Goal: Information Seeking & Learning: Check status

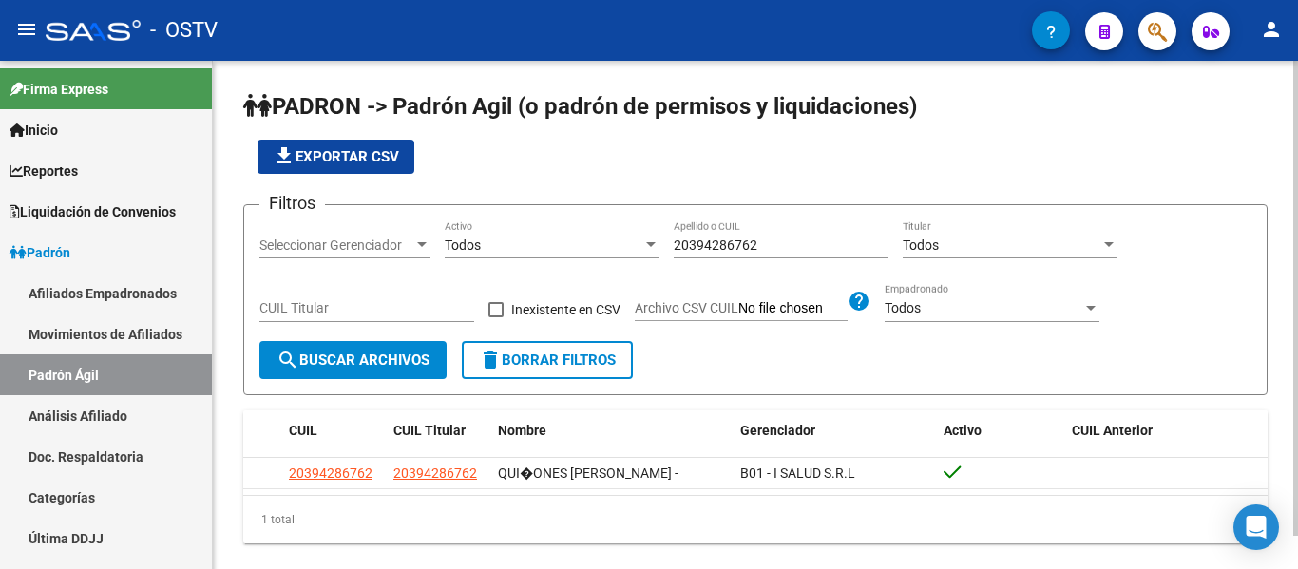
click at [800, 246] on input "20394286762" at bounding box center [781, 246] width 215 height 16
type input "2"
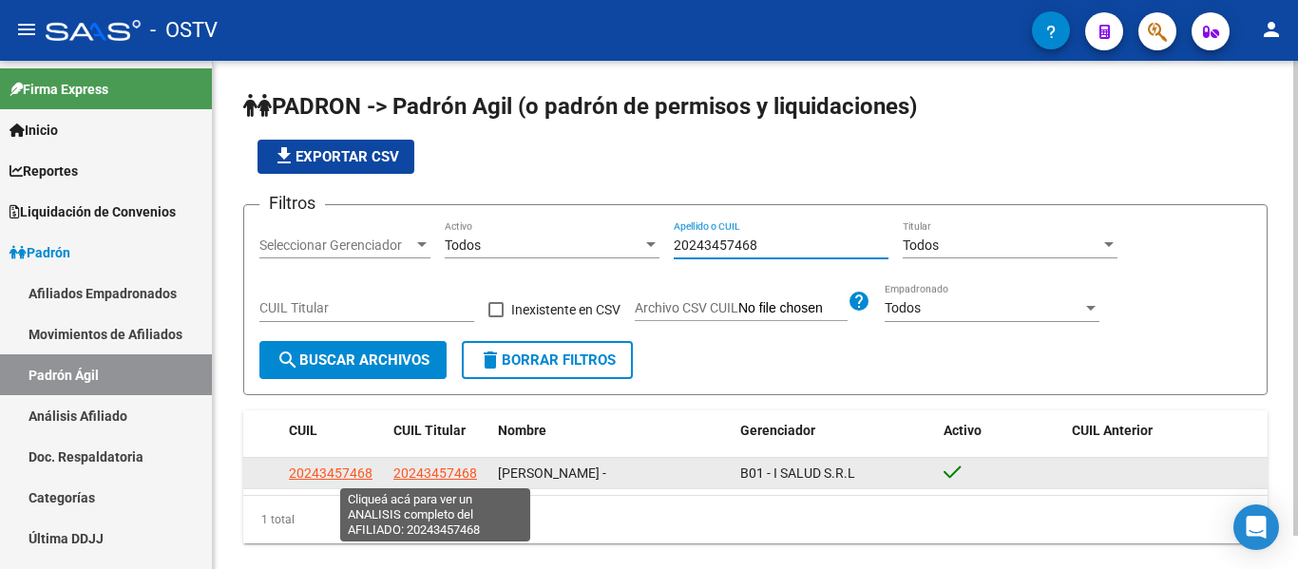
type input "20243457468"
click at [405, 471] on span "20243457468" at bounding box center [435, 473] width 84 height 15
type textarea "20243457468"
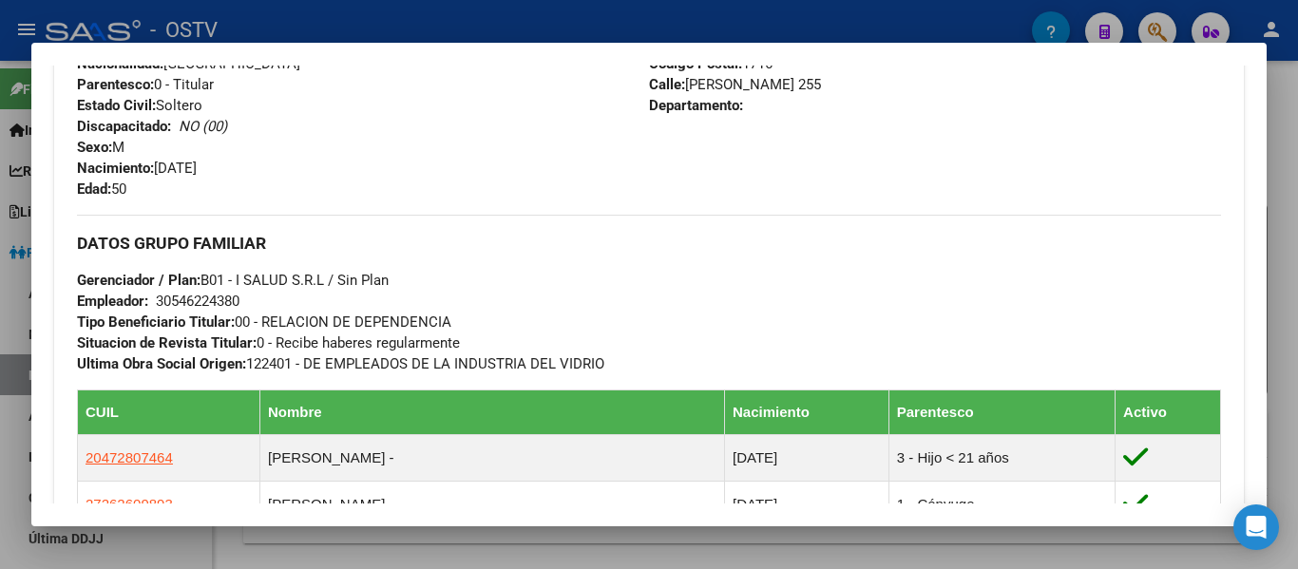
scroll to position [855, 0]
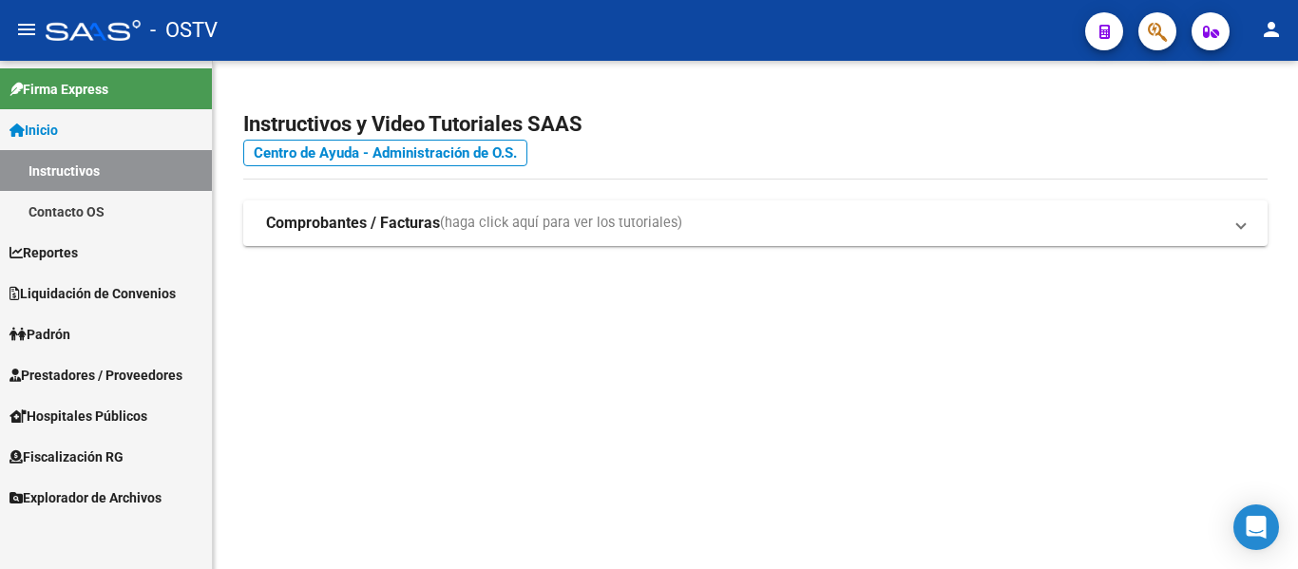
click at [68, 338] on span "Padrón" at bounding box center [40, 334] width 61 height 21
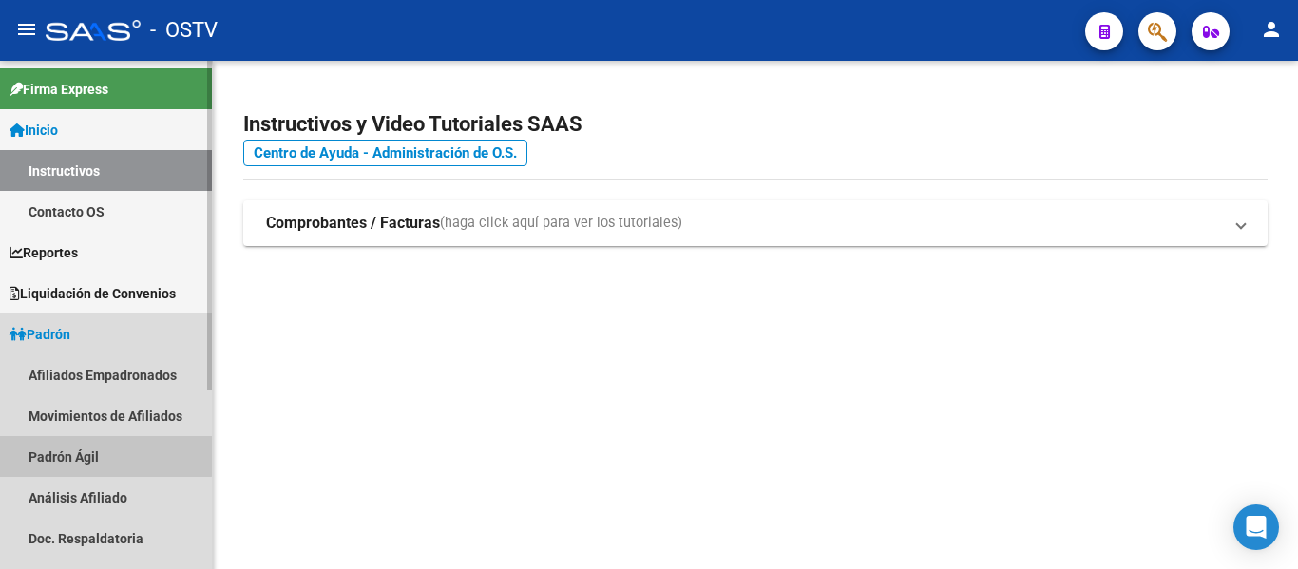
click at [56, 448] on link "Padrón Ágil" at bounding box center [106, 456] width 212 height 41
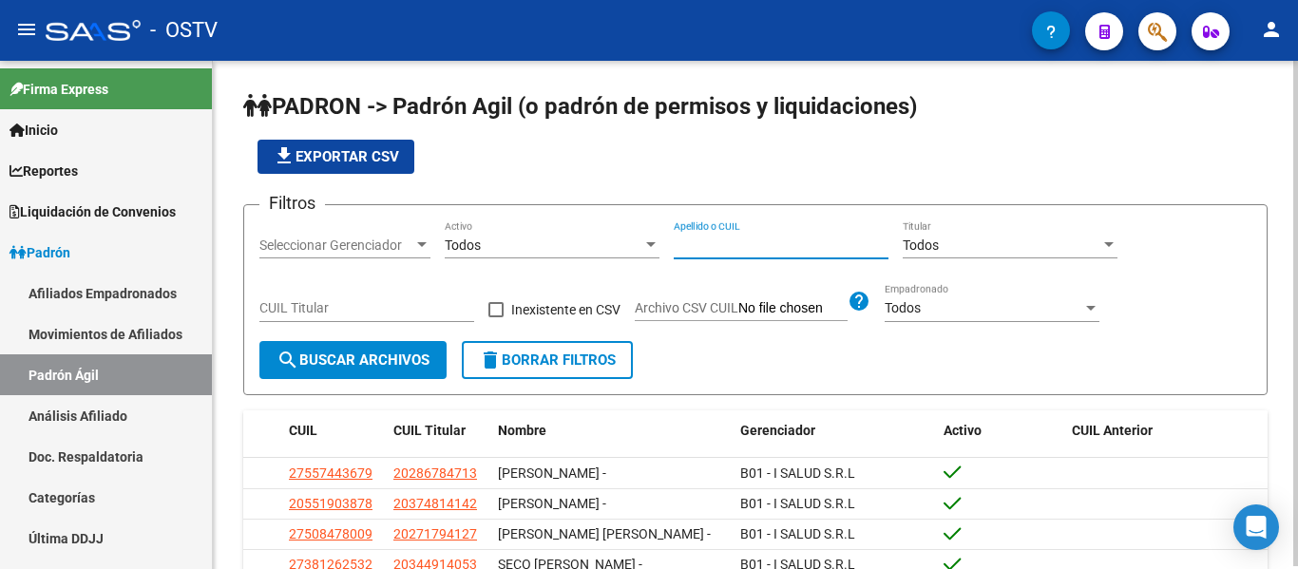
click at [793, 253] on input "Apellido o CUIL" at bounding box center [781, 246] width 215 height 16
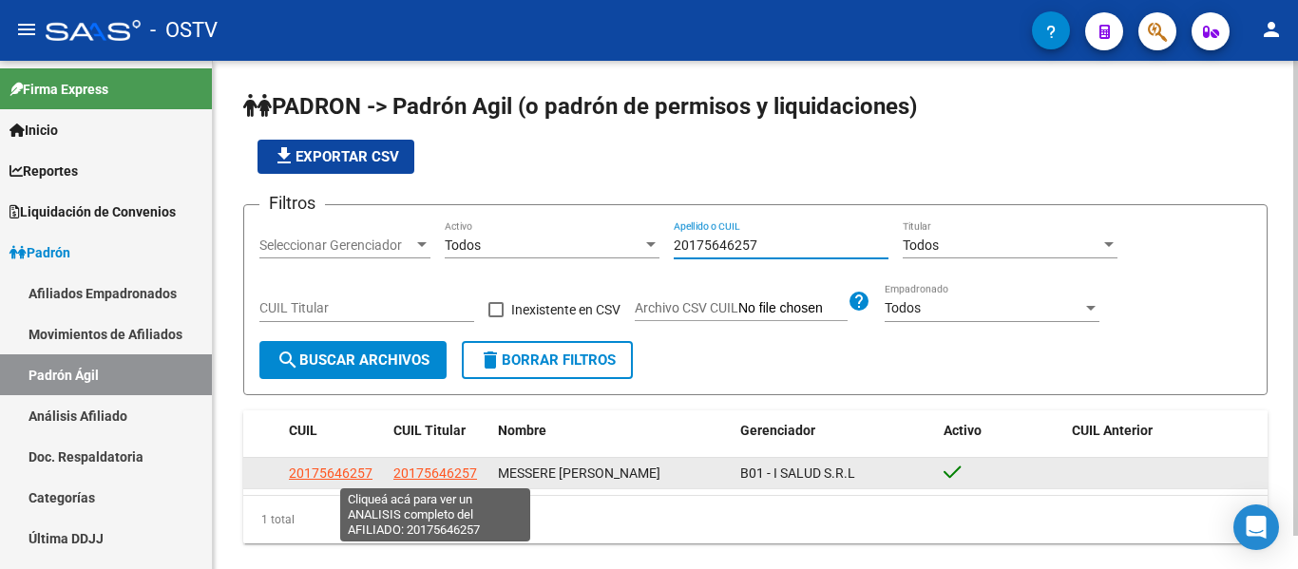
type input "20175646257"
click at [432, 471] on span "20175646257" at bounding box center [435, 473] width 84 height 15
type textarea "20175646257"
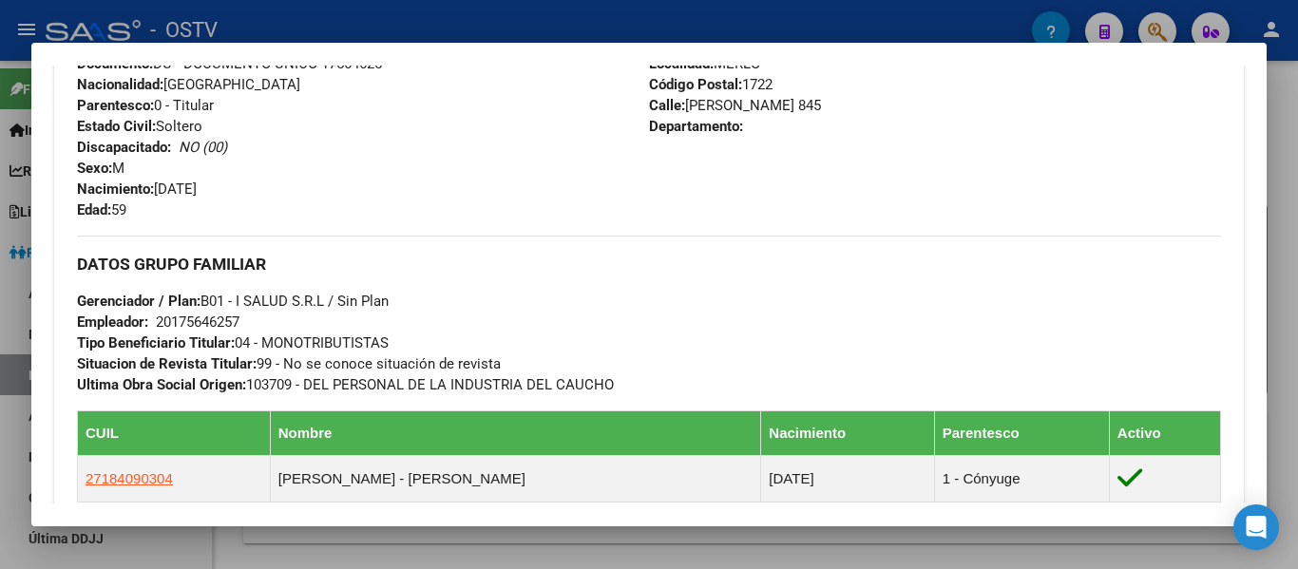
scroll to position [1039, 0]
